Goal: Navigation & Orientation: Find specific page/section

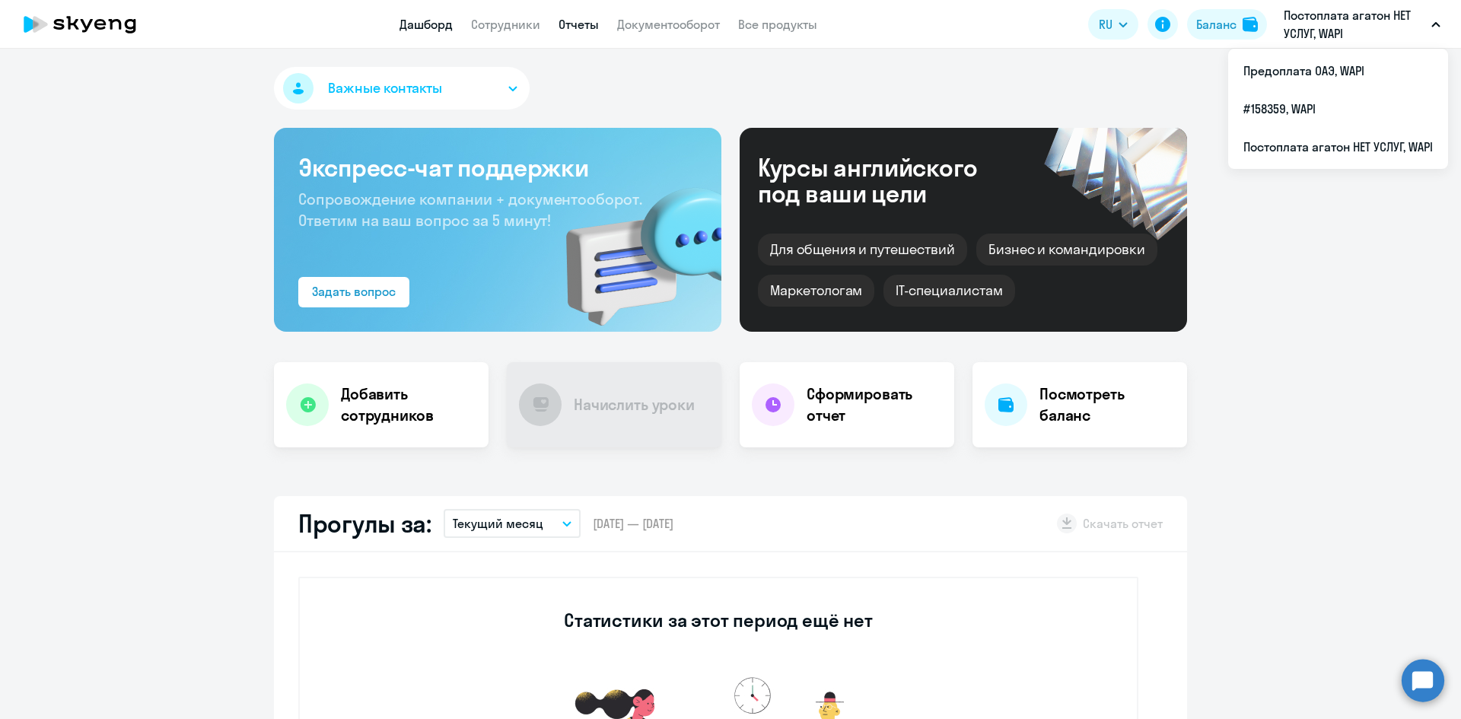
click at [590, 30] on link "Отчеты" at bounding box center [579, 24] width 40 height 15
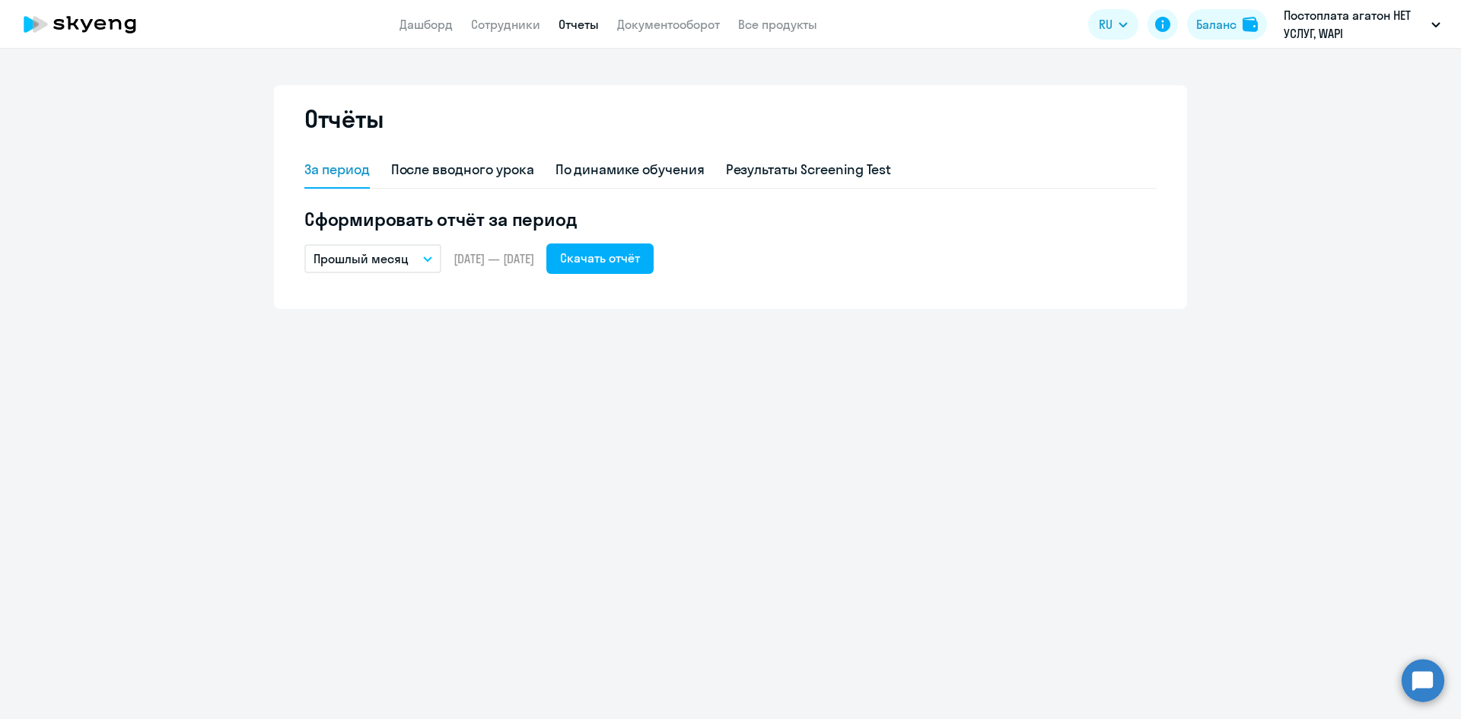
click at [658, 34] on app-header "Дашборд Сотрудники Отчеты Документооборот Все продукты Дашборд Сотрудники Отчет…" at bounding box center [730, 24] width 1461 height 49
click at [658, 26] on link "Документооборот" at bounding box center [668, 24] width 103 height 15
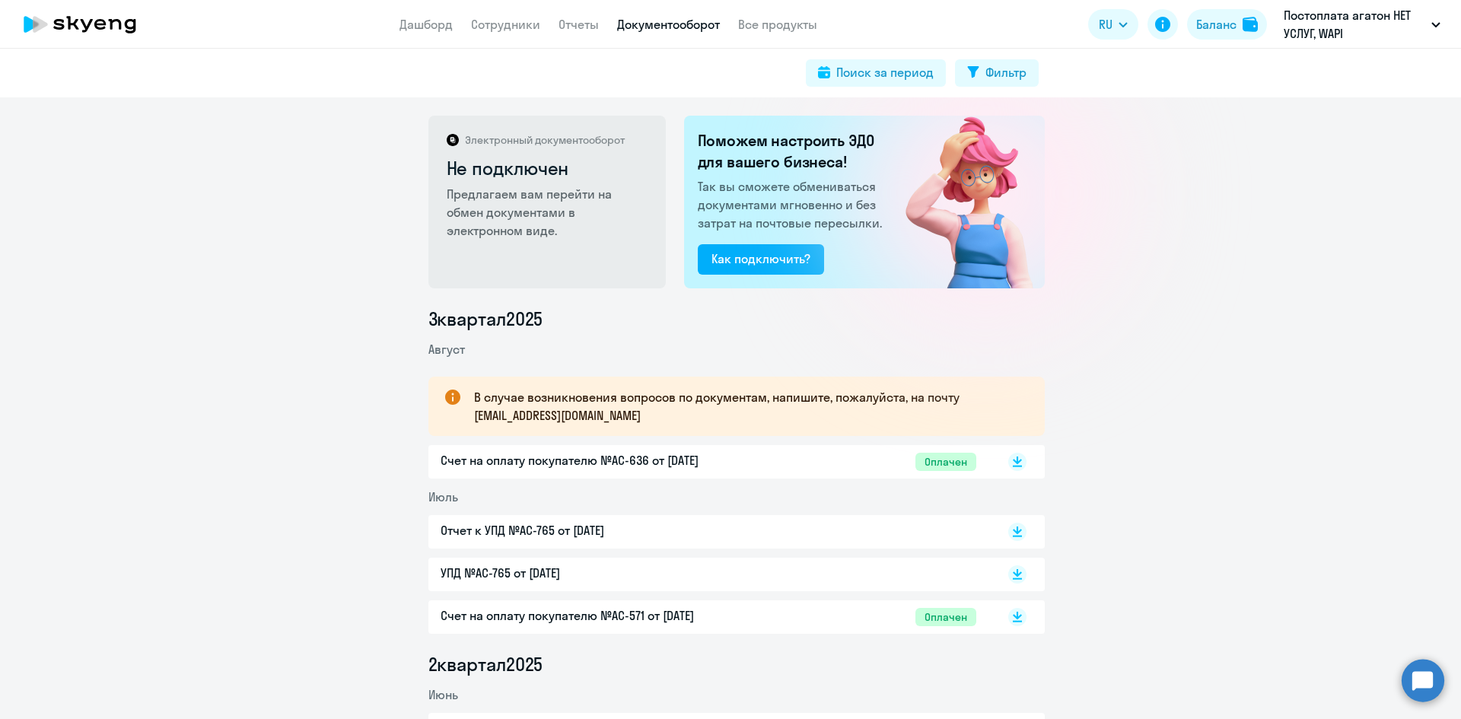
click at [1121, 209] on div "Электронный документооборот Не подключен Предлагаем вам перейти на обмен докуме…" at bounding box center [730, 408] width 1461 height 622
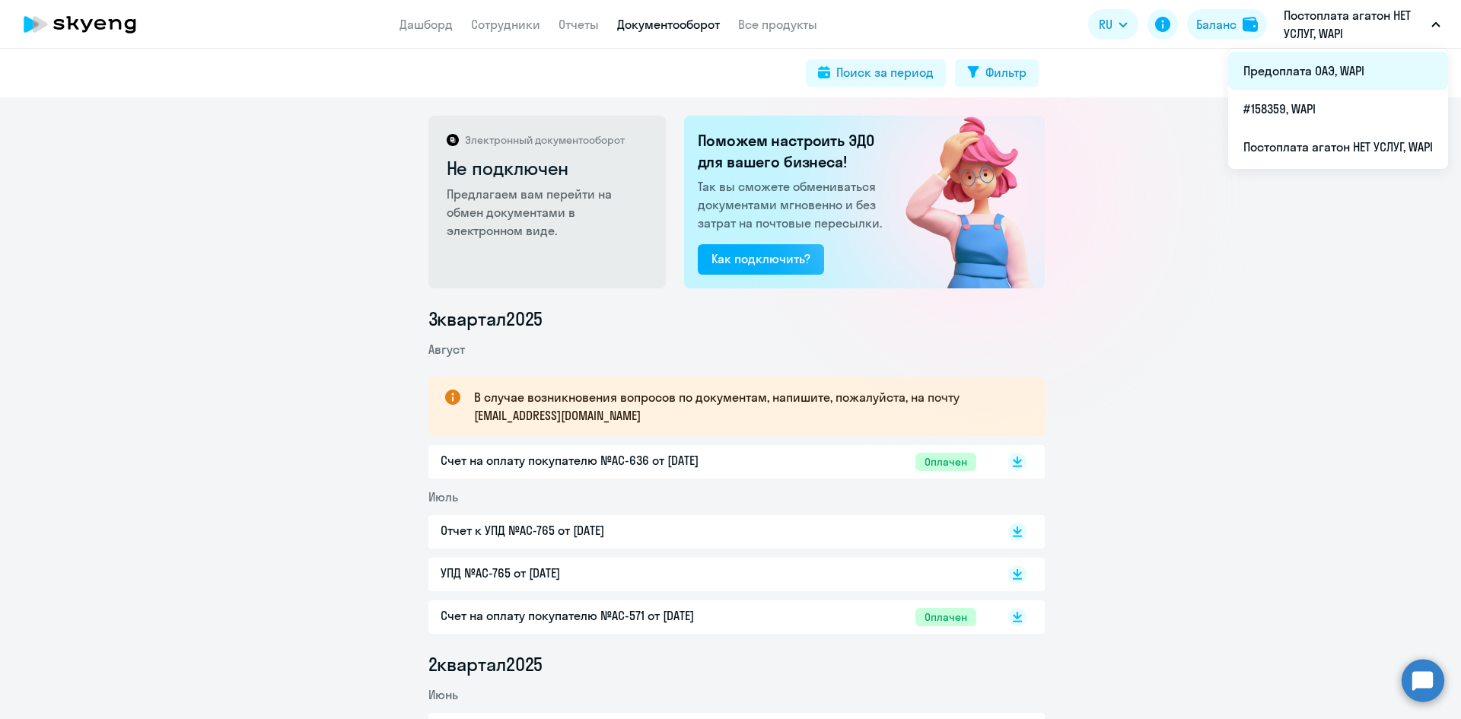
click at [1319, 62] on li "Предоплата ОАЭ, WAPI" at bounding box center [1338, 71] width 220 height 38
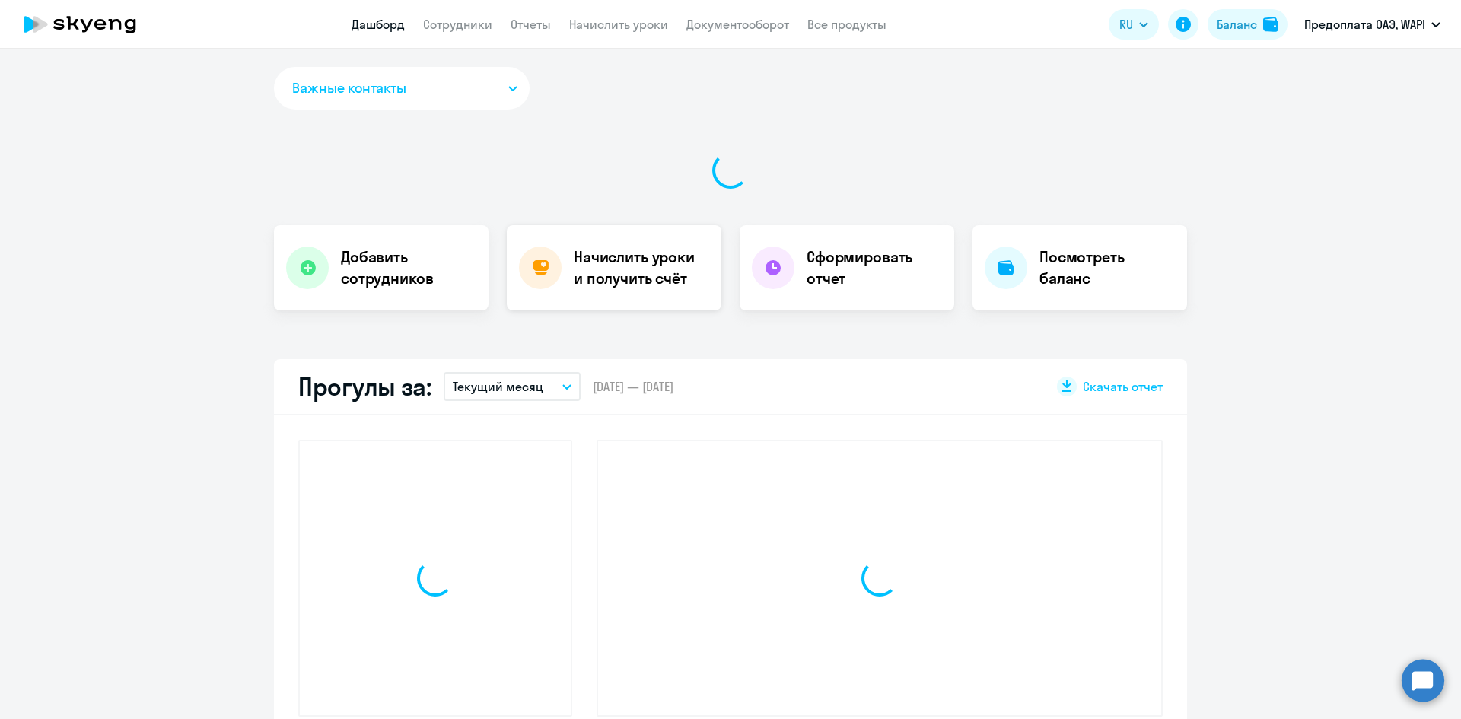
select select "30"
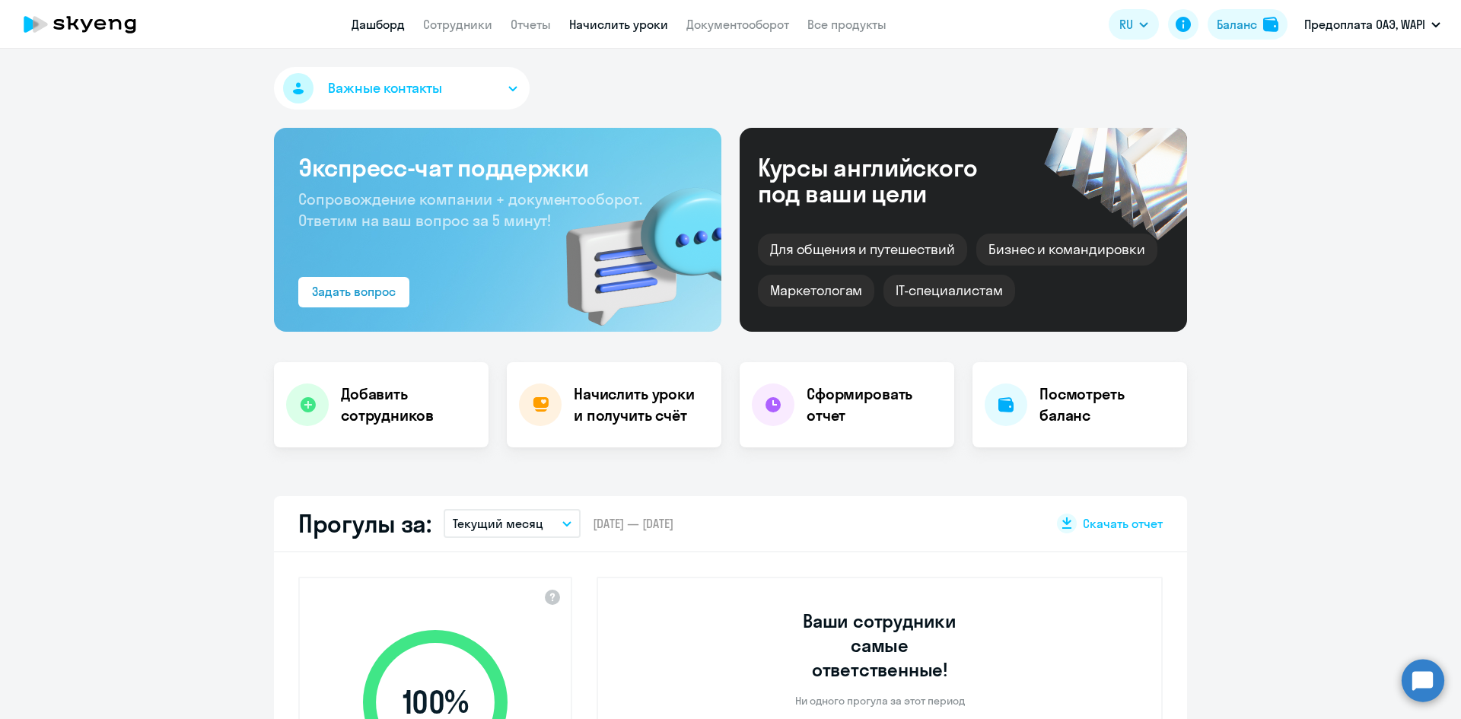
click at [597, 28] on link "Начислить уроки" at bounding box center [618, 24] width 99 height 15
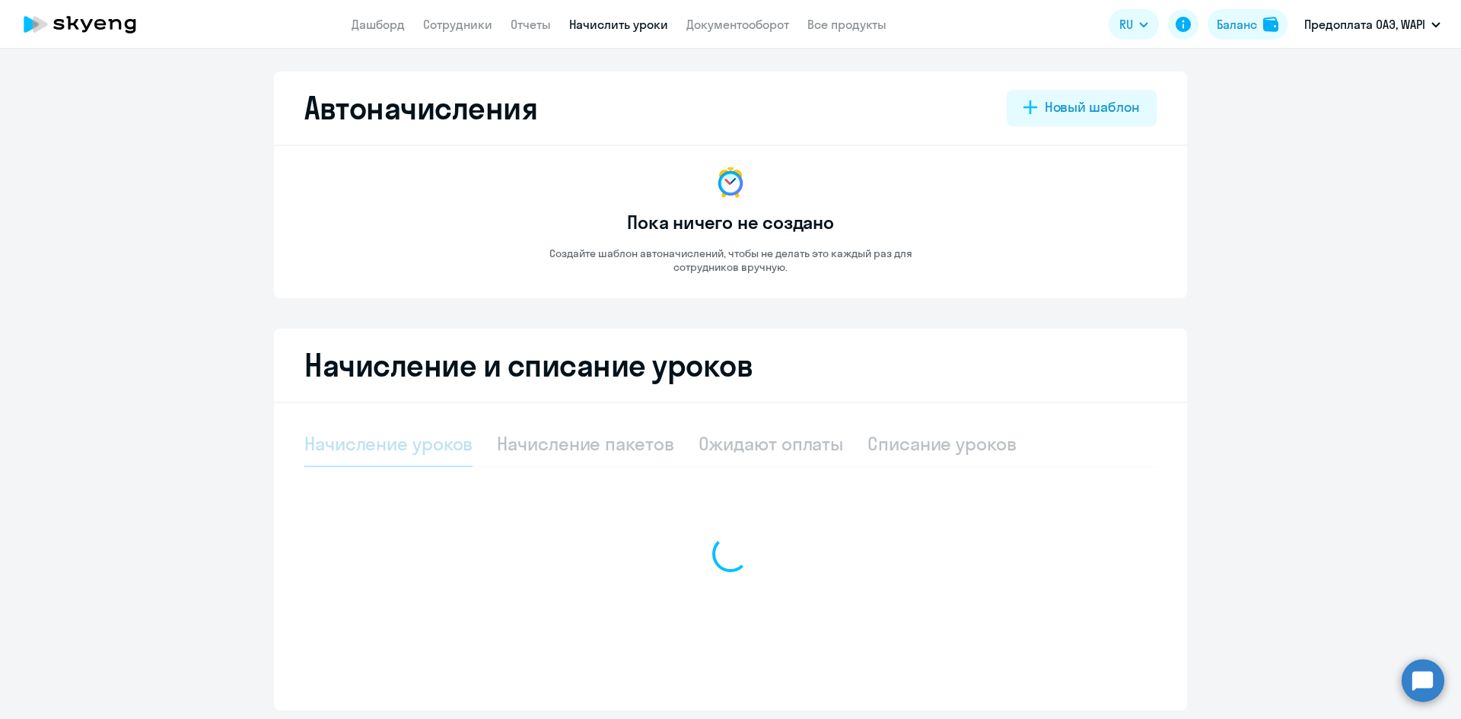
select select "10"
